Goal: Task Accomplishment & Management: Manage account settings

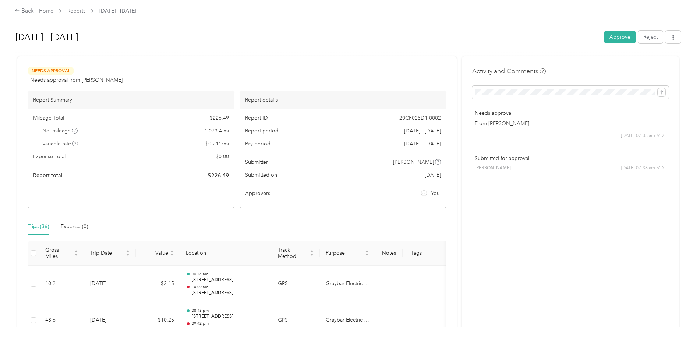
click at [612, 38] on button "Approve" at bounding box center [619, 37] width 31 height 13
click at [623, 31] on button "Approve" at bounding box center [619, 37] width 31 height 13
